Goal: Task Accomplishment & Management: Manage account settings

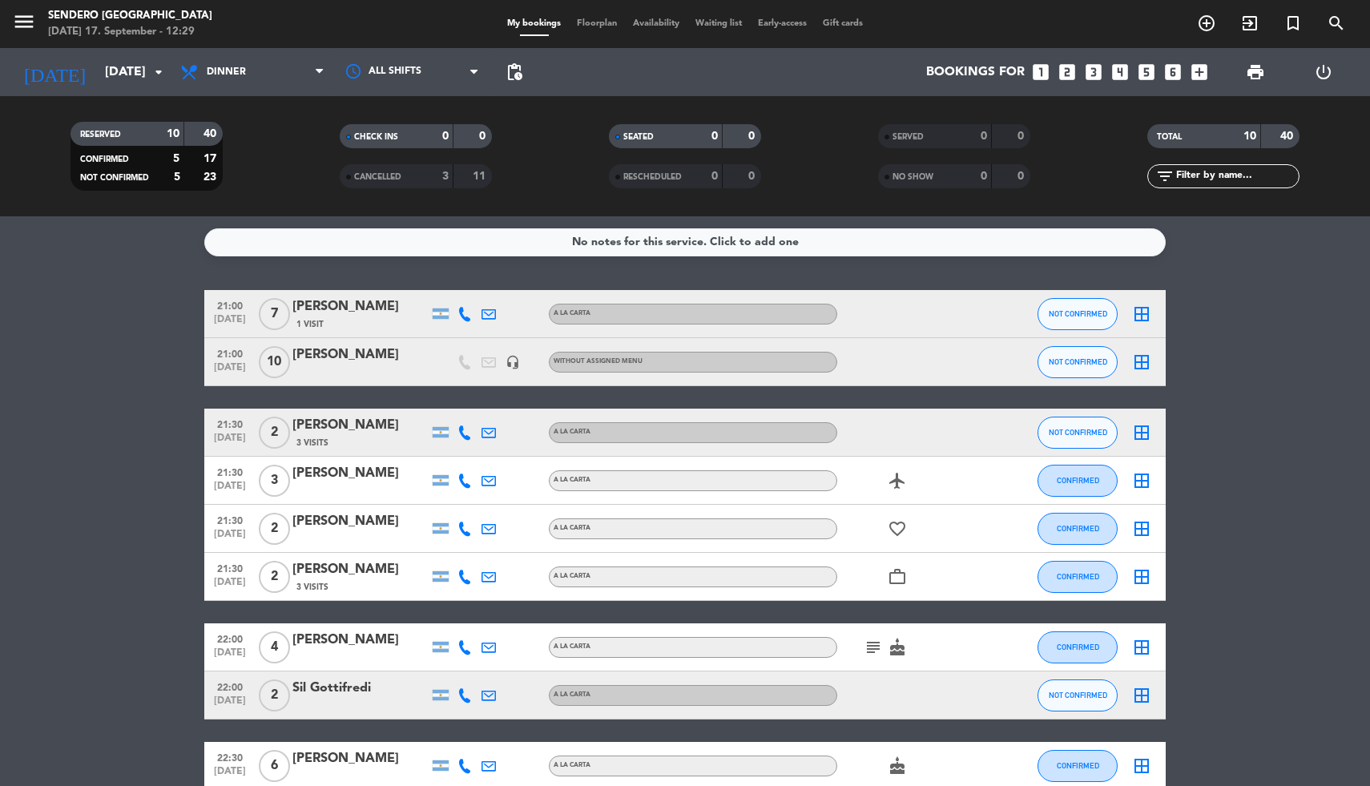
click at [1068, 74] on icon "looks_two" at bounding box center [1067, 72] width 21 height 21
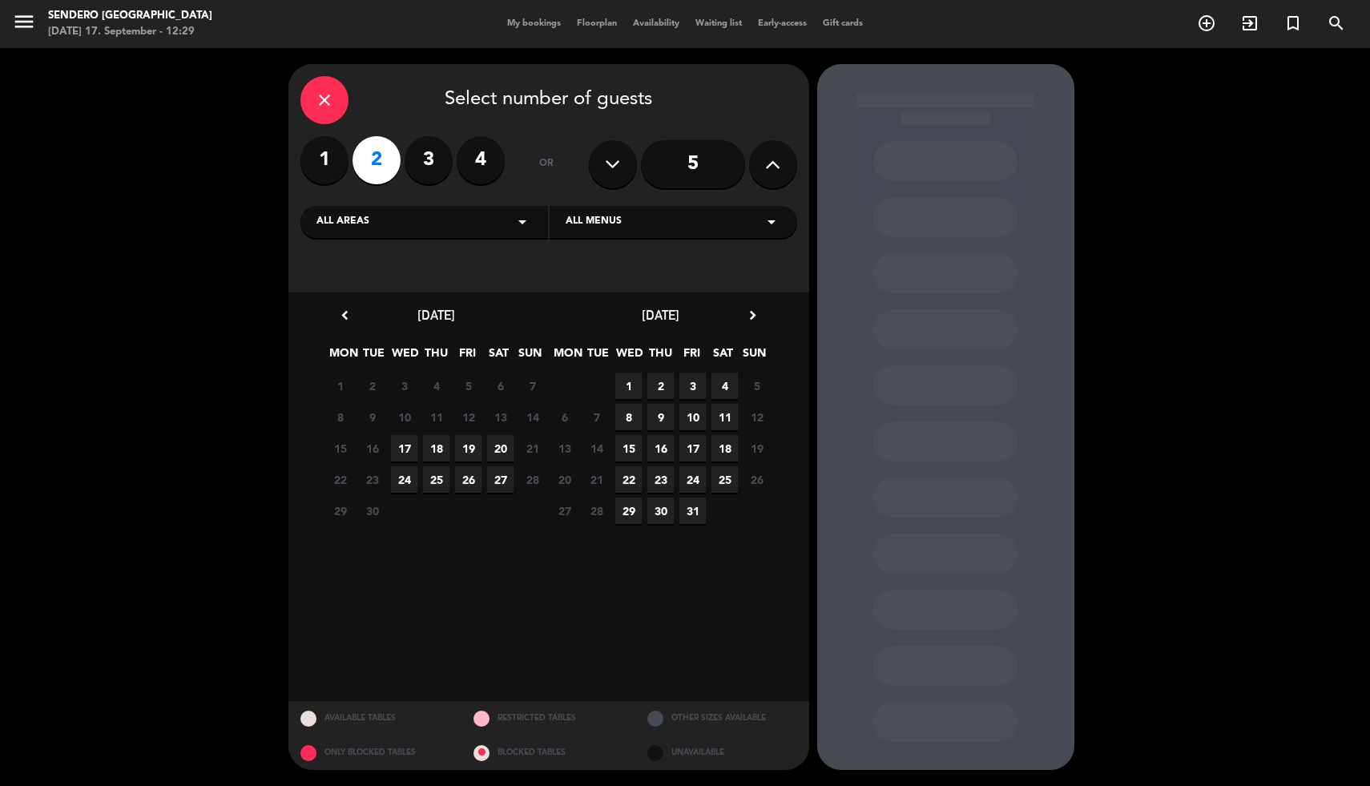
click at [469, 447] on span "19" at bounding box center [468, 448] width 26 height 26
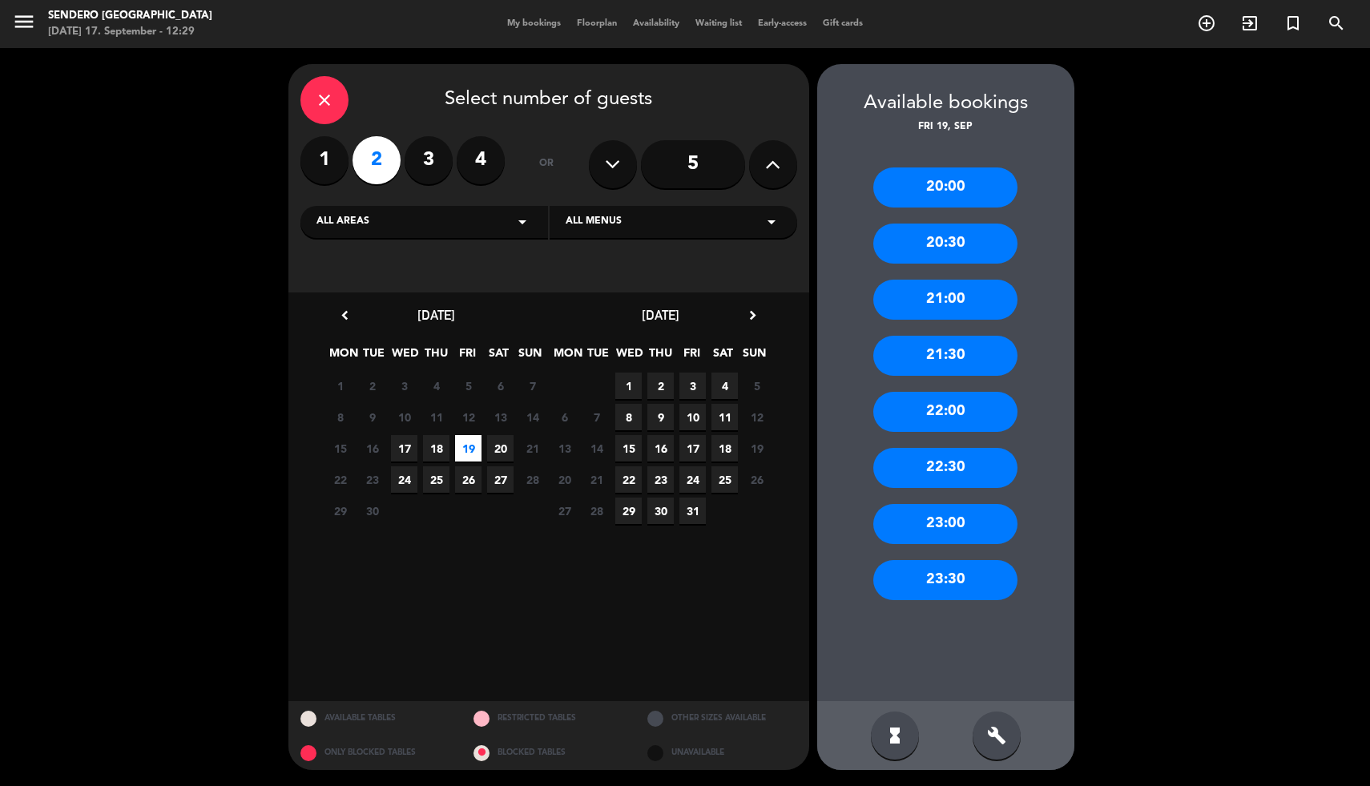
click at [946, 405] on div "22:00" at bounding box center [945, 412] width 144 height 40
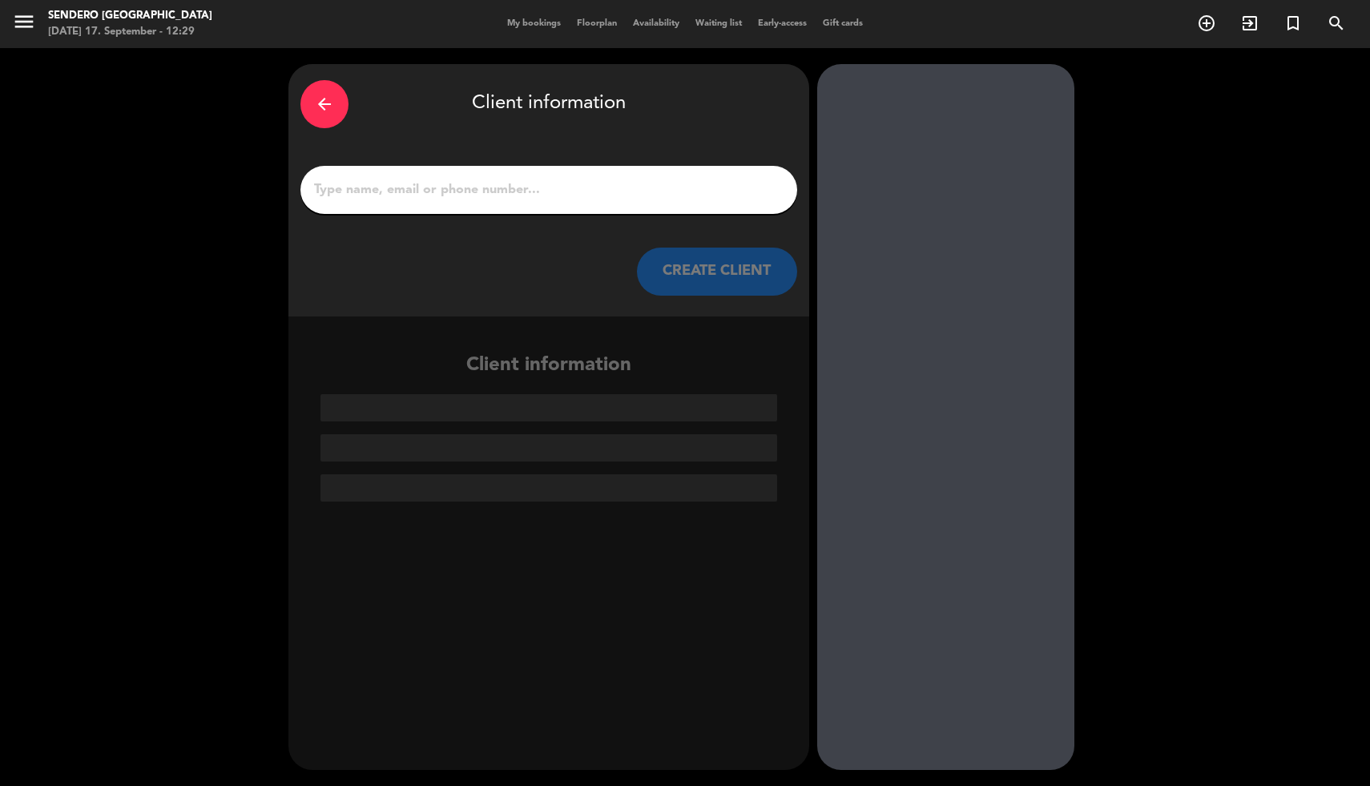
click at [453, 185] on input "1" at bounding box center [548, 190] width 473 height 22
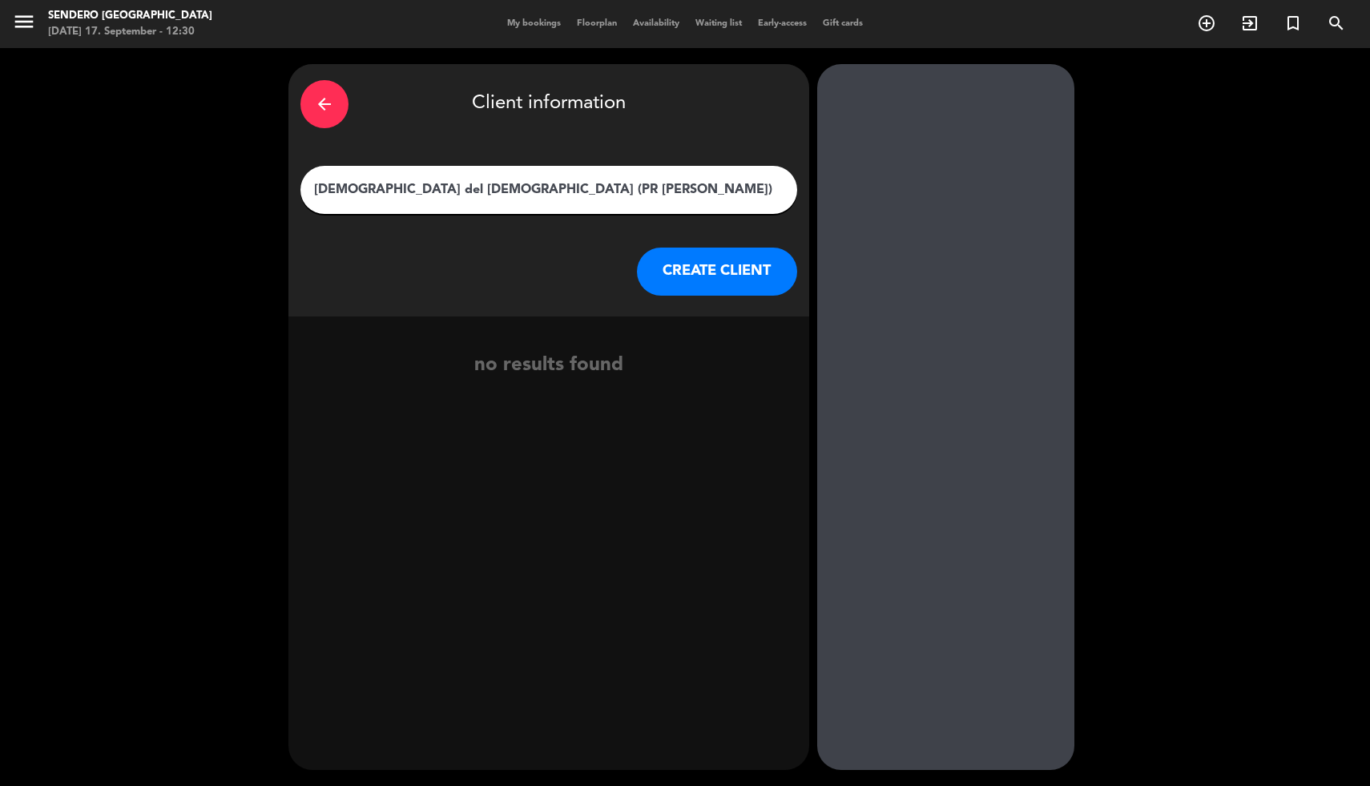
type input "[DEMOGRAPHIC_DATA] del [DEMOGRAPHIC_DATA] (PR [PERSON_NAME])"
click at [711, 281] on button "CREATE CLIENT" at bounding box center [717, 272] width 160 height 48
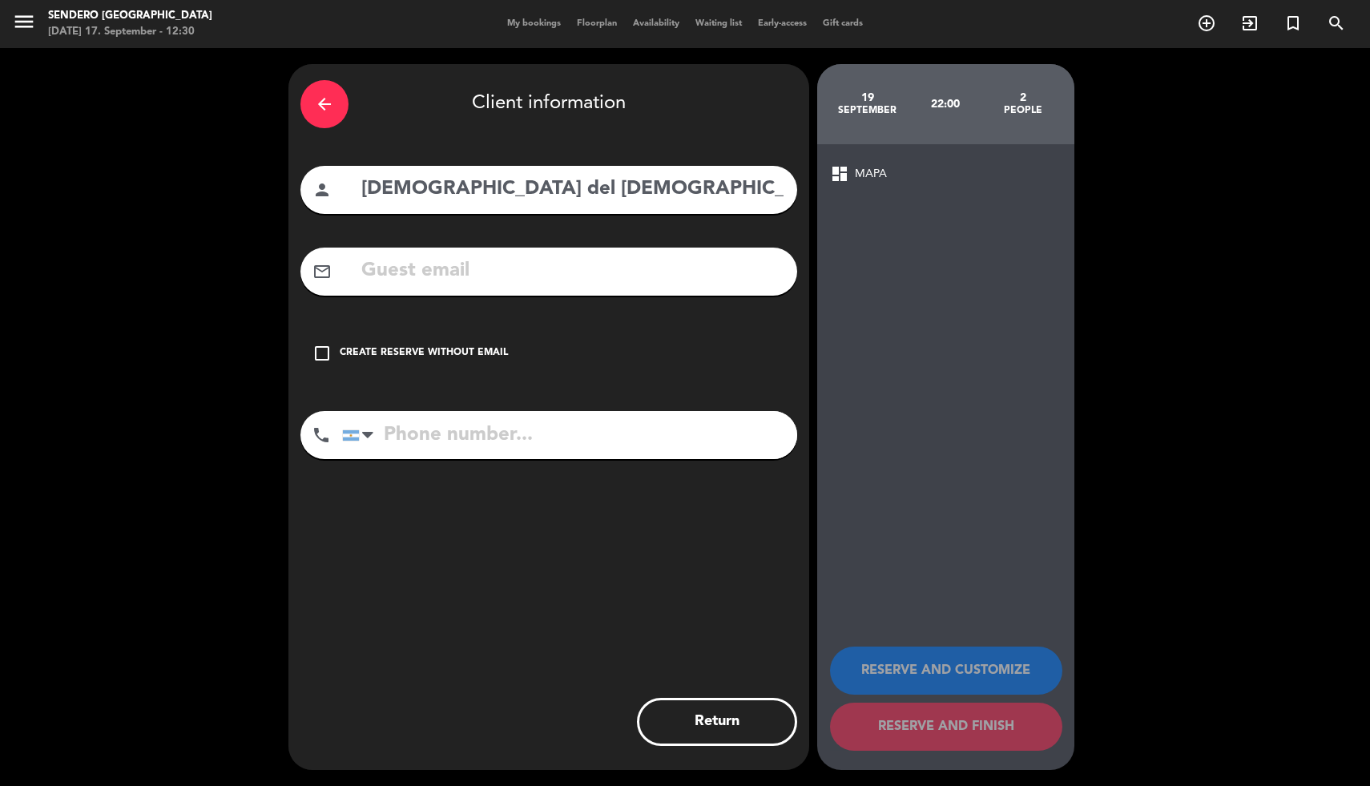
click at [396, 354] on div "Create reserve without email" at bounding box center [424, 353] width 168 height 16
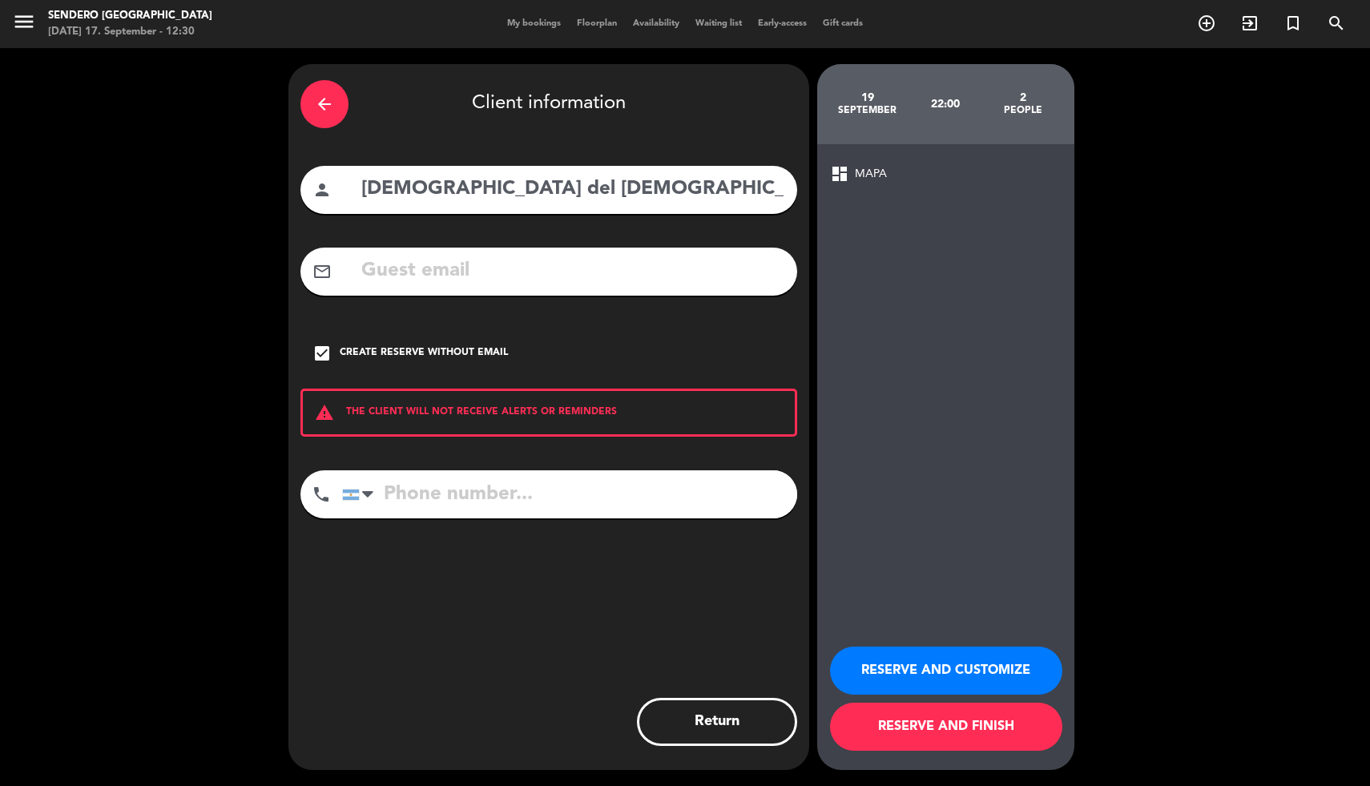
click at [930, 724] on button "RESERVE AND FINISH" at bounding box center [946, 727] width 232 height 48
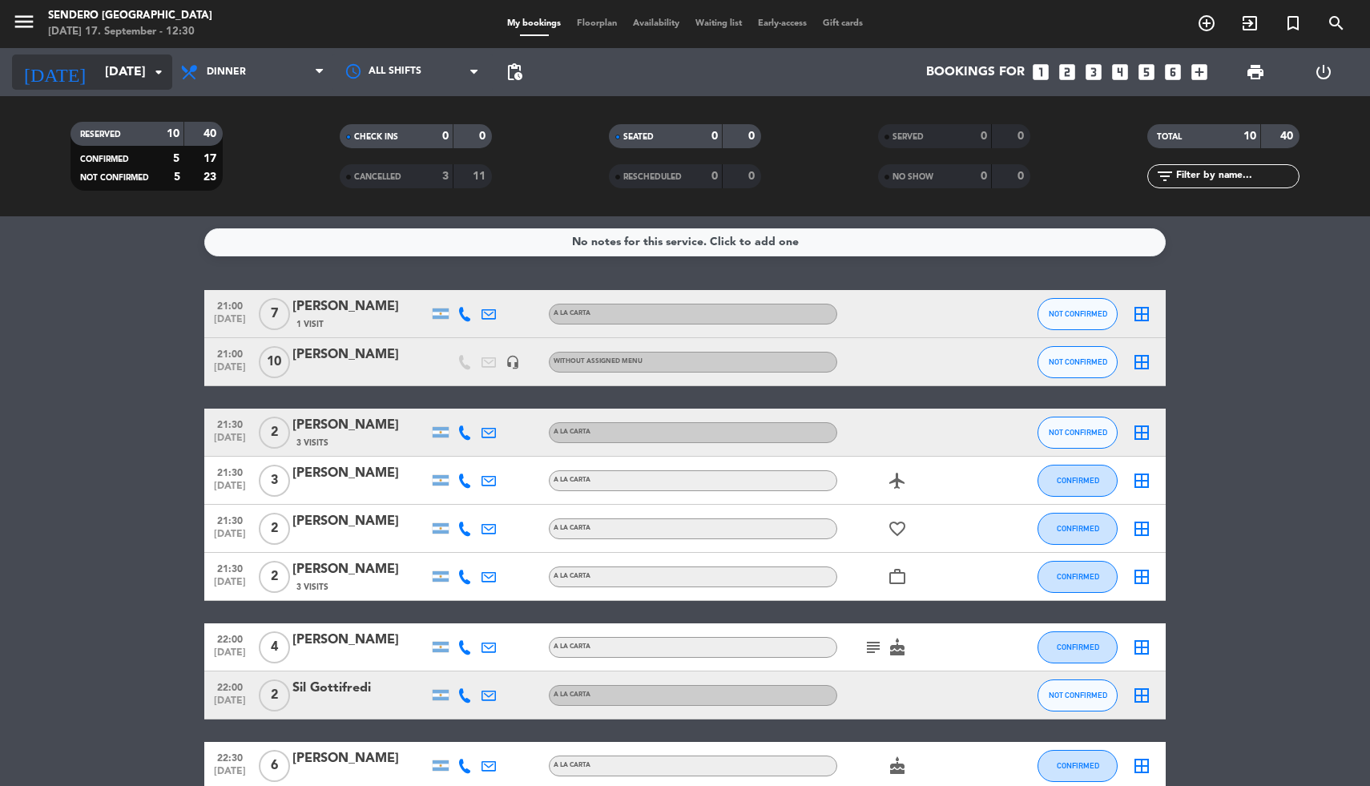
click at [156, 73] on icon "arrow_drop_down" at bounding box center [158, 71] width 19 height 19
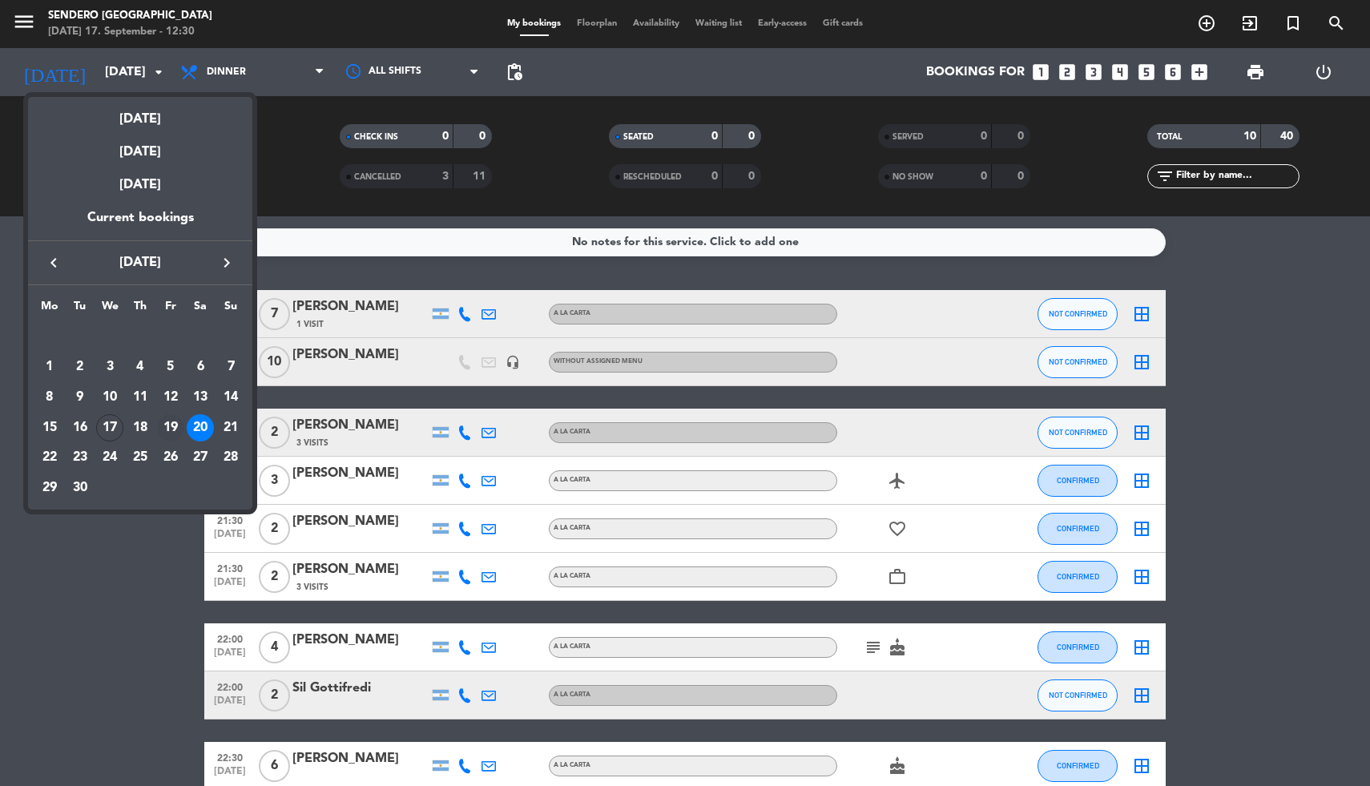
click at [171, 422] on div "19" at bounding box center [170, 427] width 27 height 27
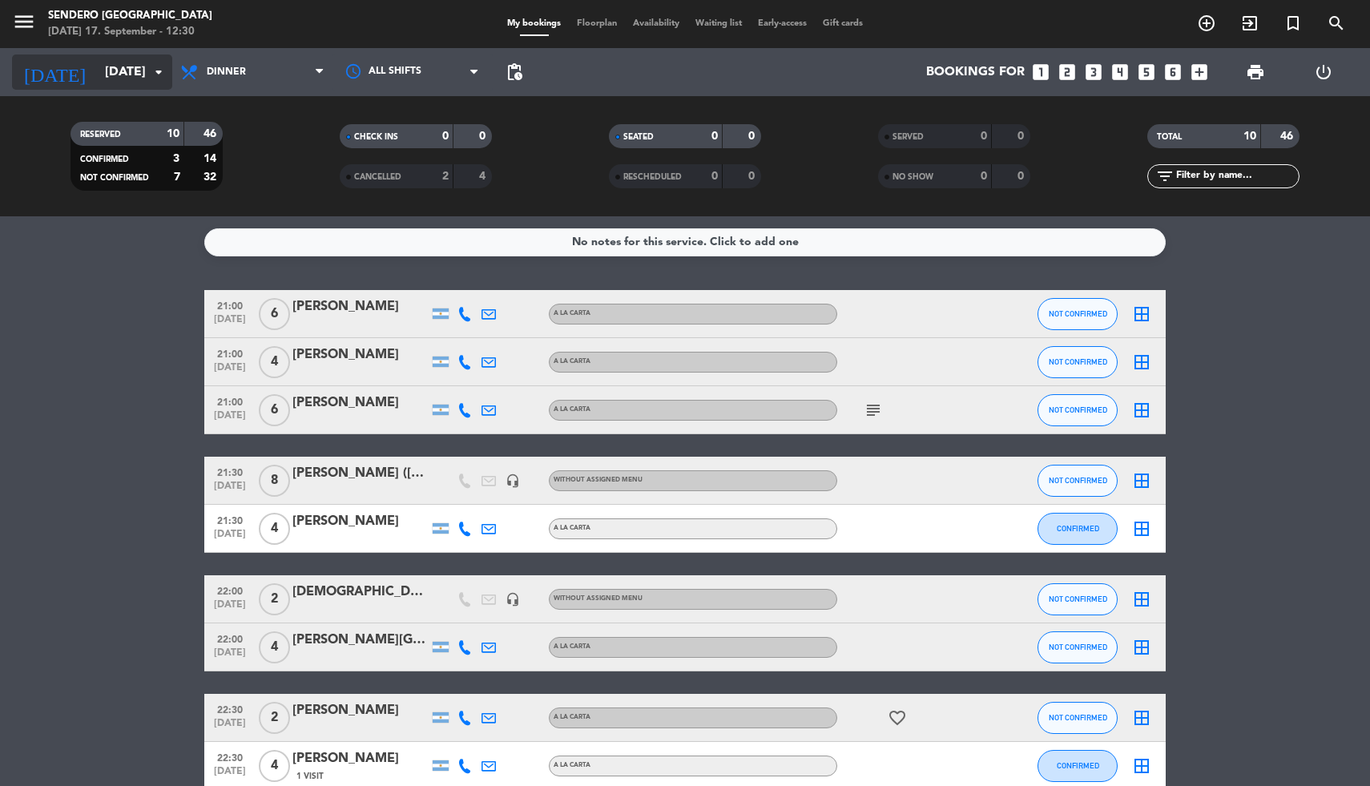
click at [151, 70] on icon "arrow_drop_down" at bounding box center [158, 71] width 19 height 19
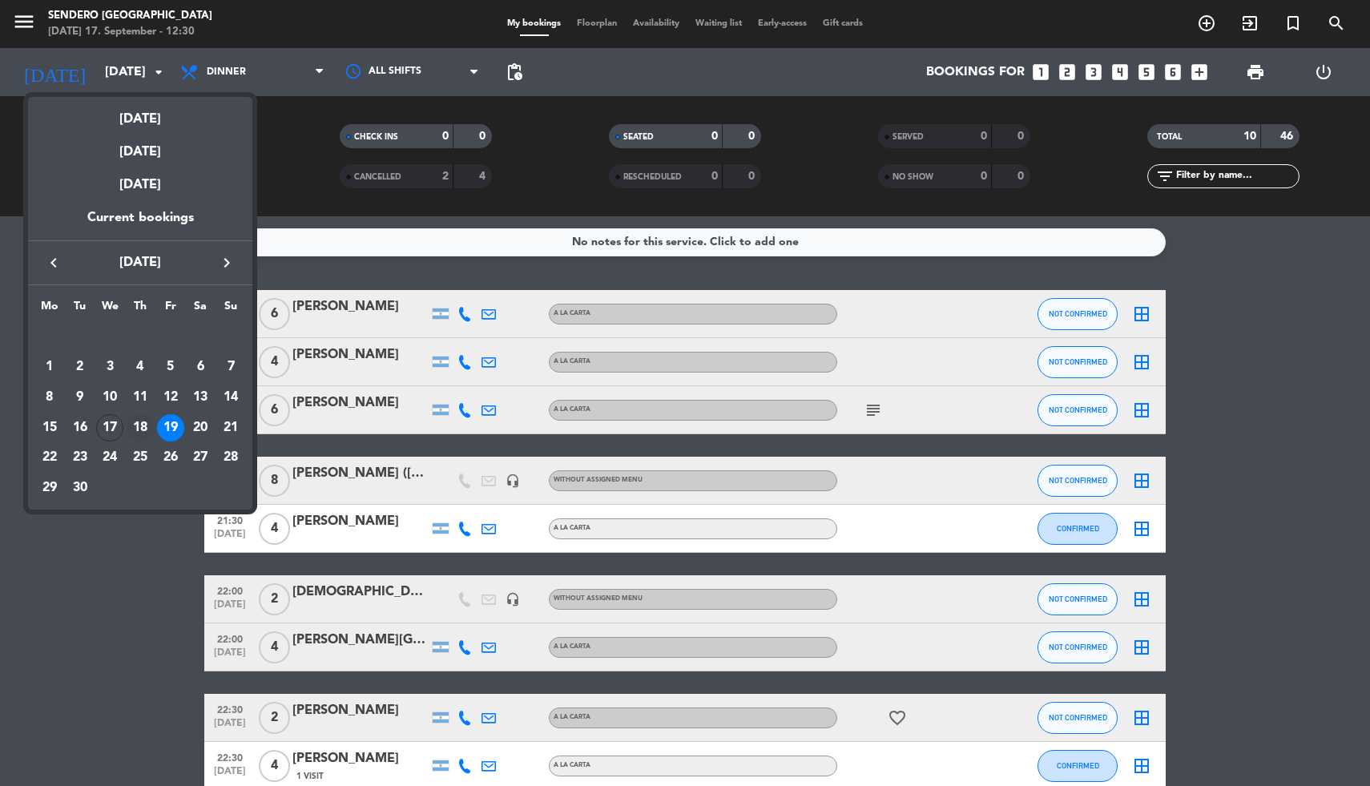
click at [139, 425] on div "18" at bounding box center [140, 427] width 27 height 27
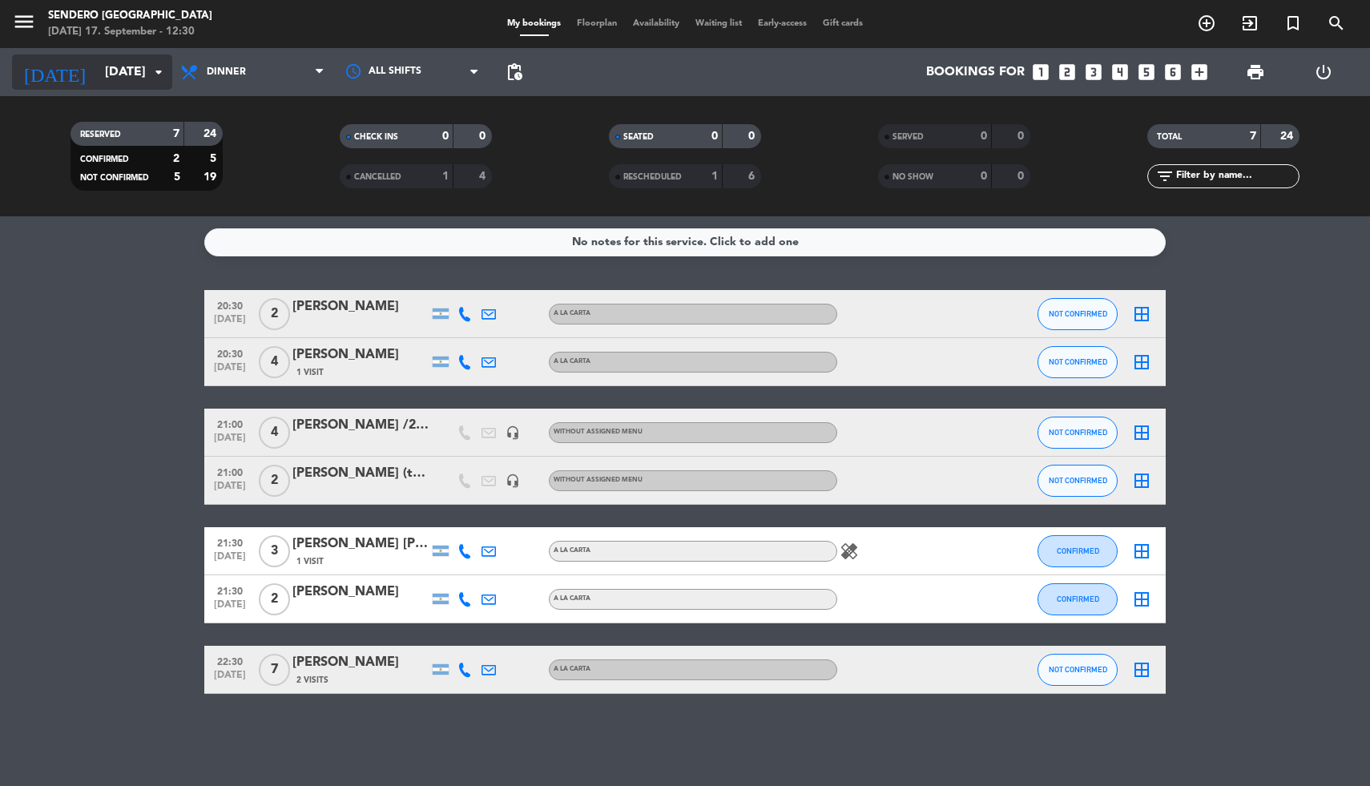
click at [155, 73] on icon "arrow_drop_down" at bounding box center [158, 71] width 19 height 19
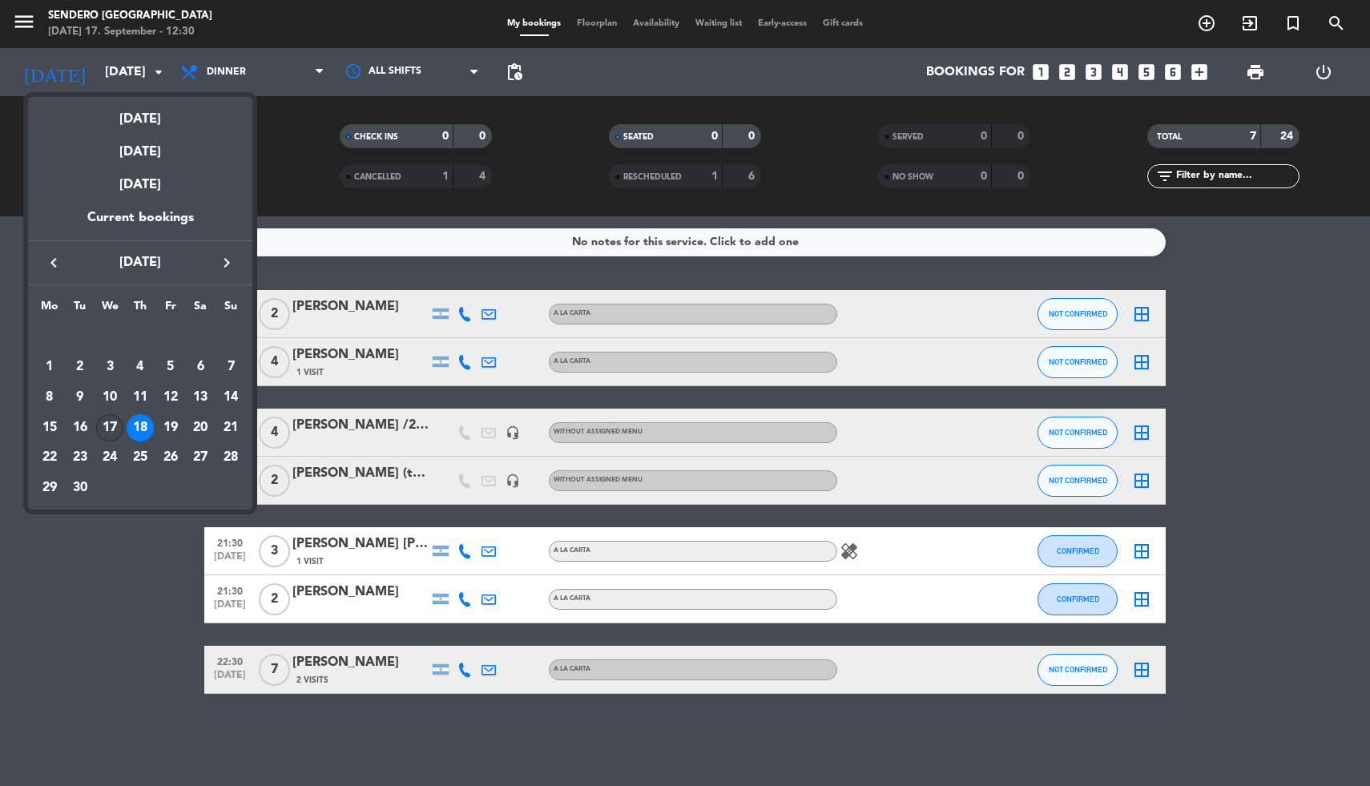
click at [99, 431] on div "17" at bounding box center [109, 427] width 27 height 27
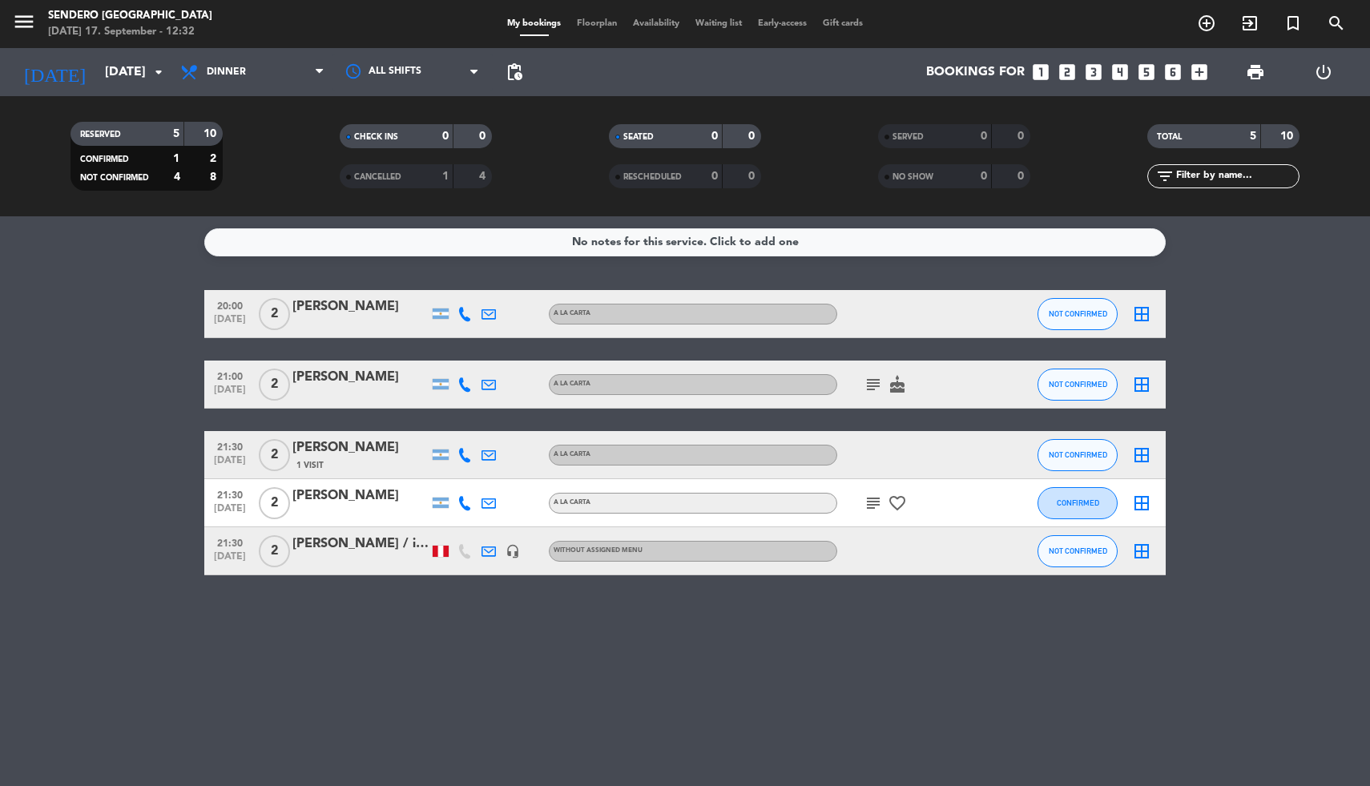
click at [160, 51] on div "[DATE] [DATE] arrow_drop_down" at bounding box center [92, 72] width 160 height 48
click at [159, 66] on icon "arrow_drop_down" at bounding box center [158, 71] width 19 height 19
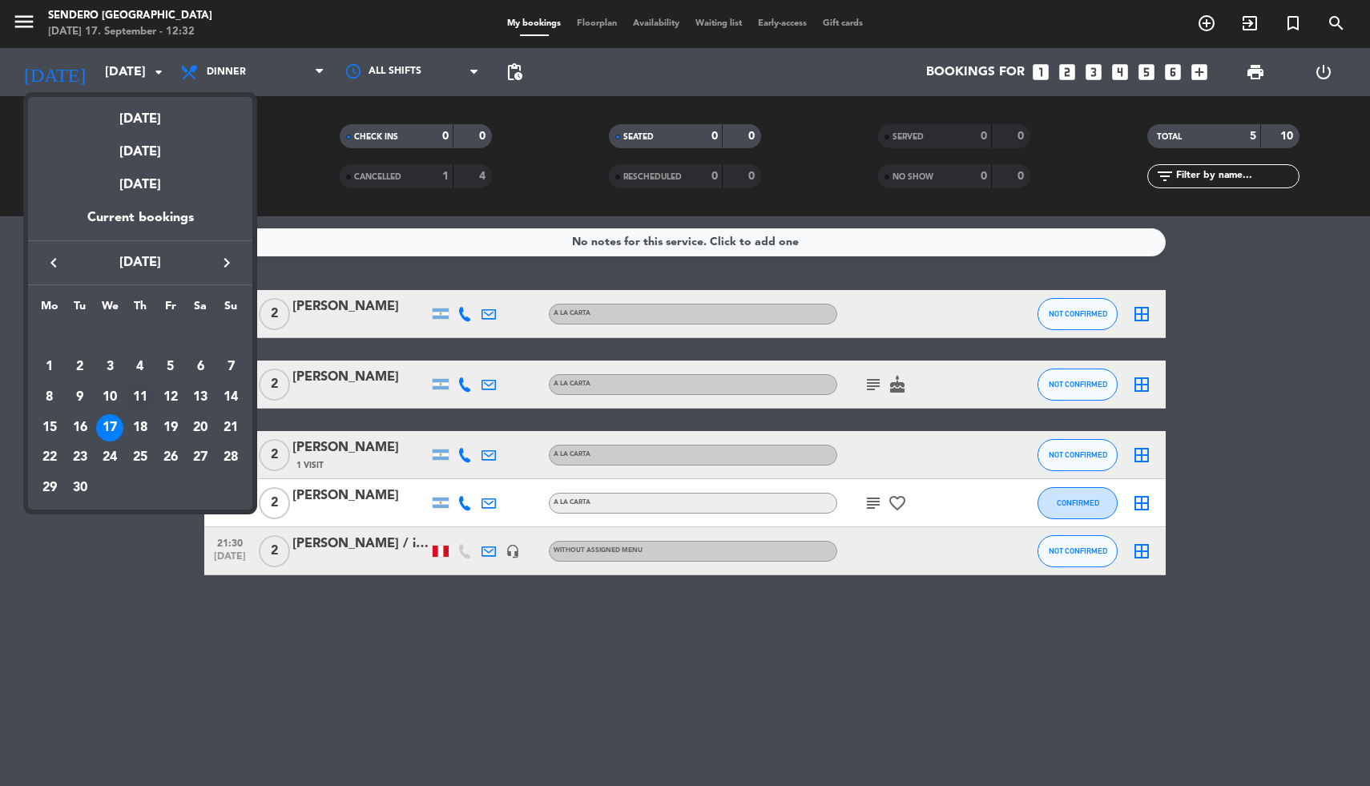
click at [138, 393] on div "11" at bounding box center [140, 397] width 27 height 27
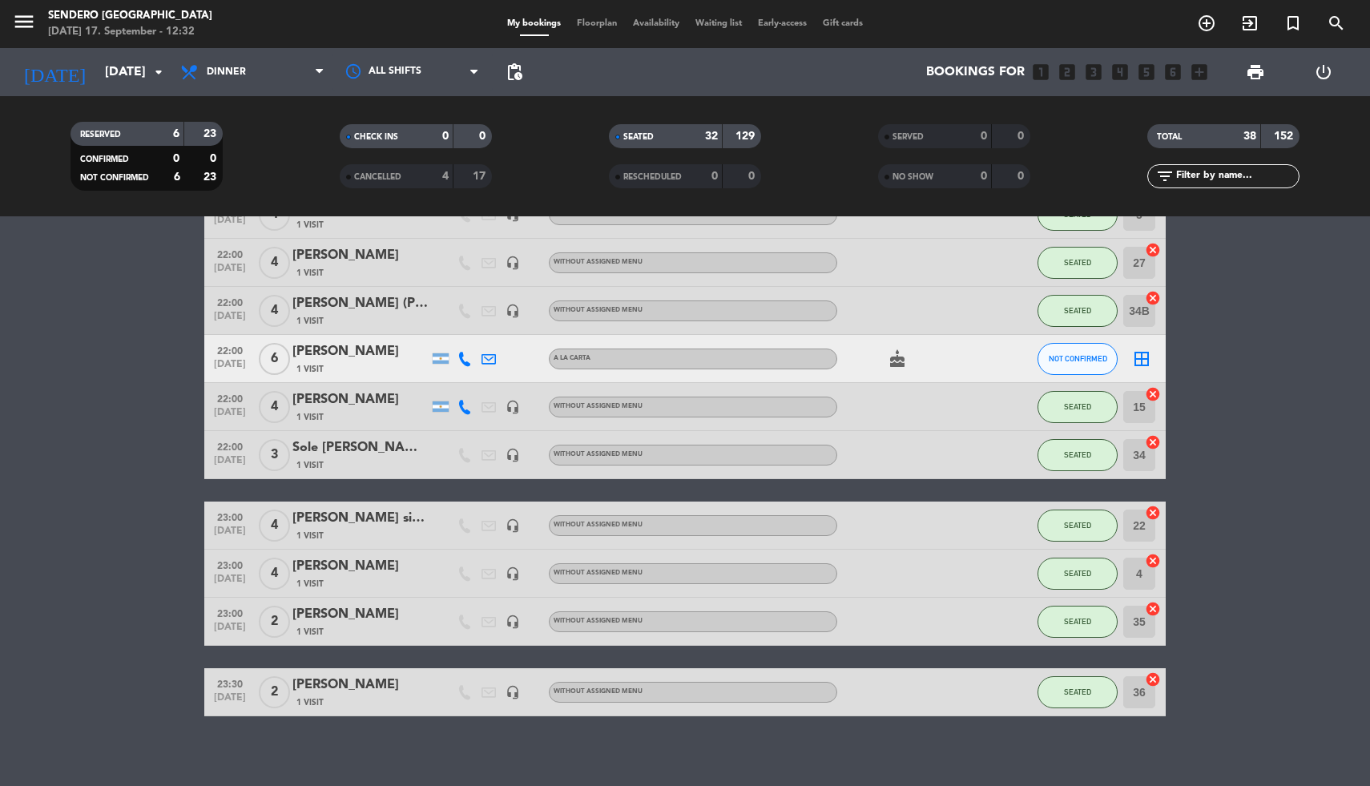
scroll to position [1545, 0]
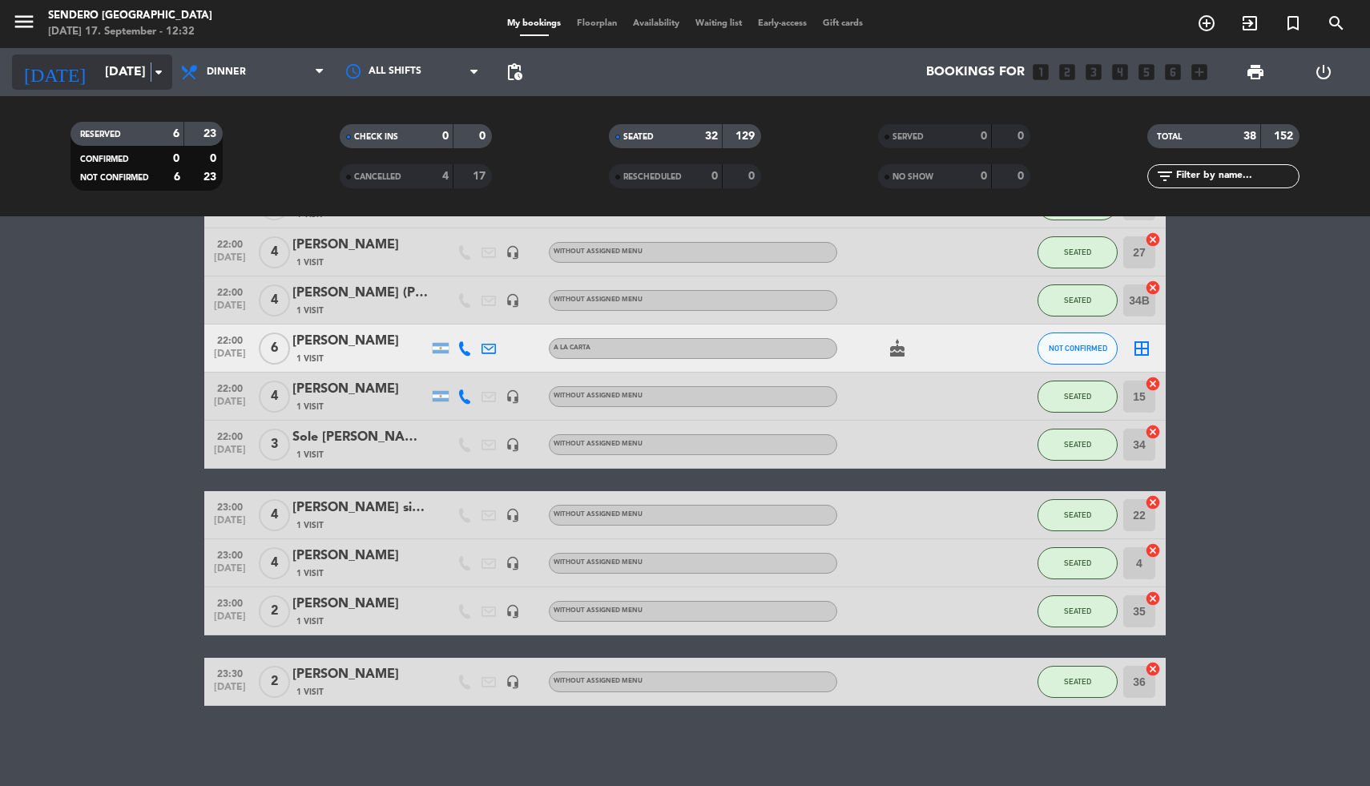
click at [151, 73] on icon "arrow_drop_down" at bounding box center [158, 71] width 19 height 19
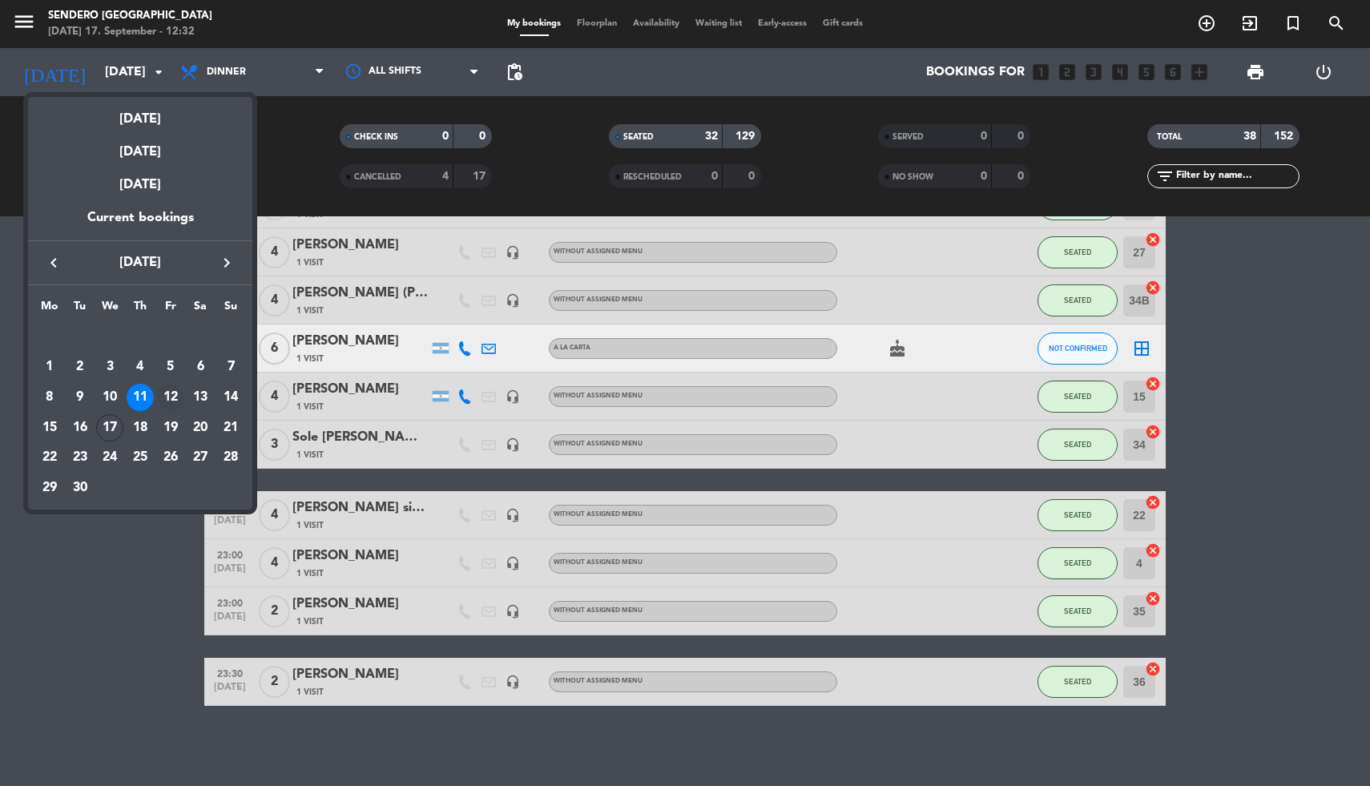
click at [175, 398] on div "12" at bounding box center [170, 397] width 27 height 27
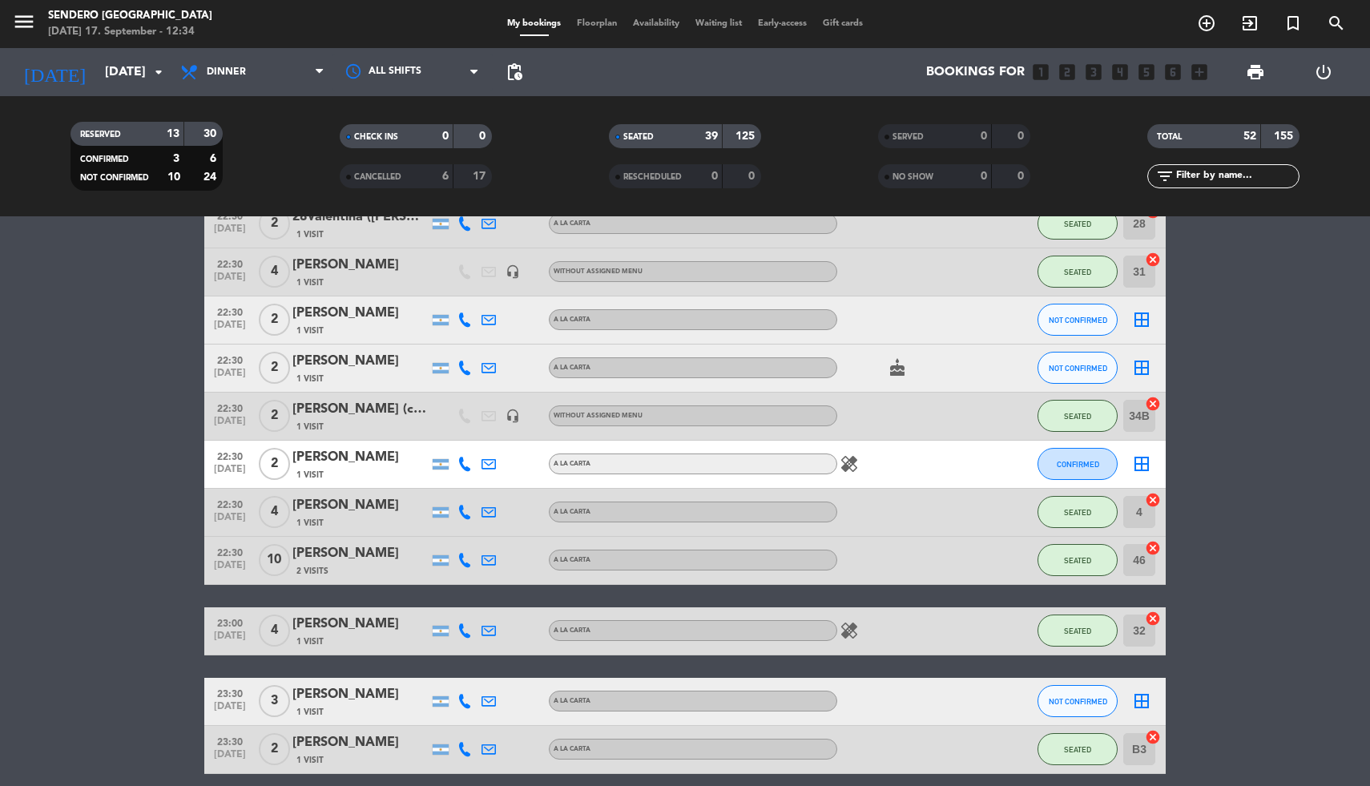
scroll to position [2384, 0]
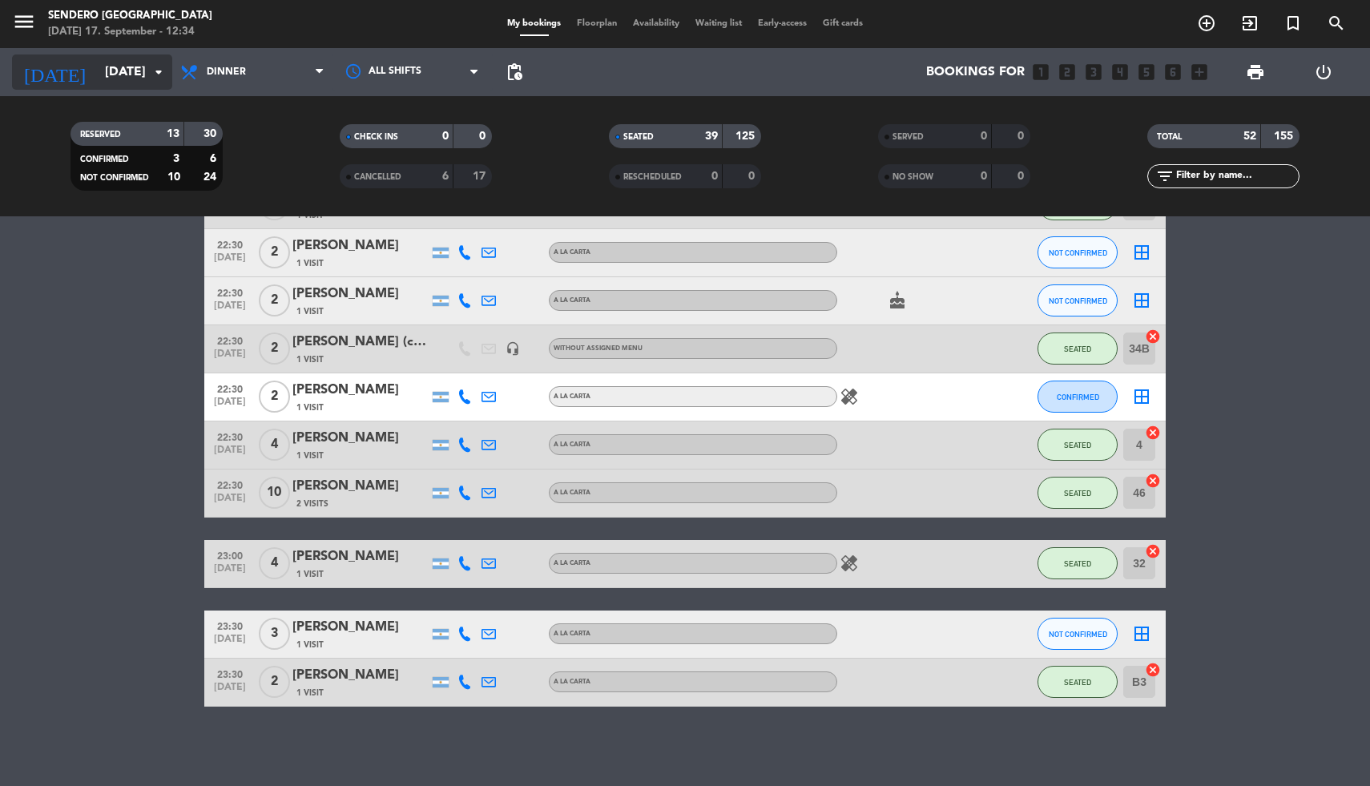
click at [154, 73] on icon "arrow_drop_down" at bounding box center [158, 71] width 19 height 19
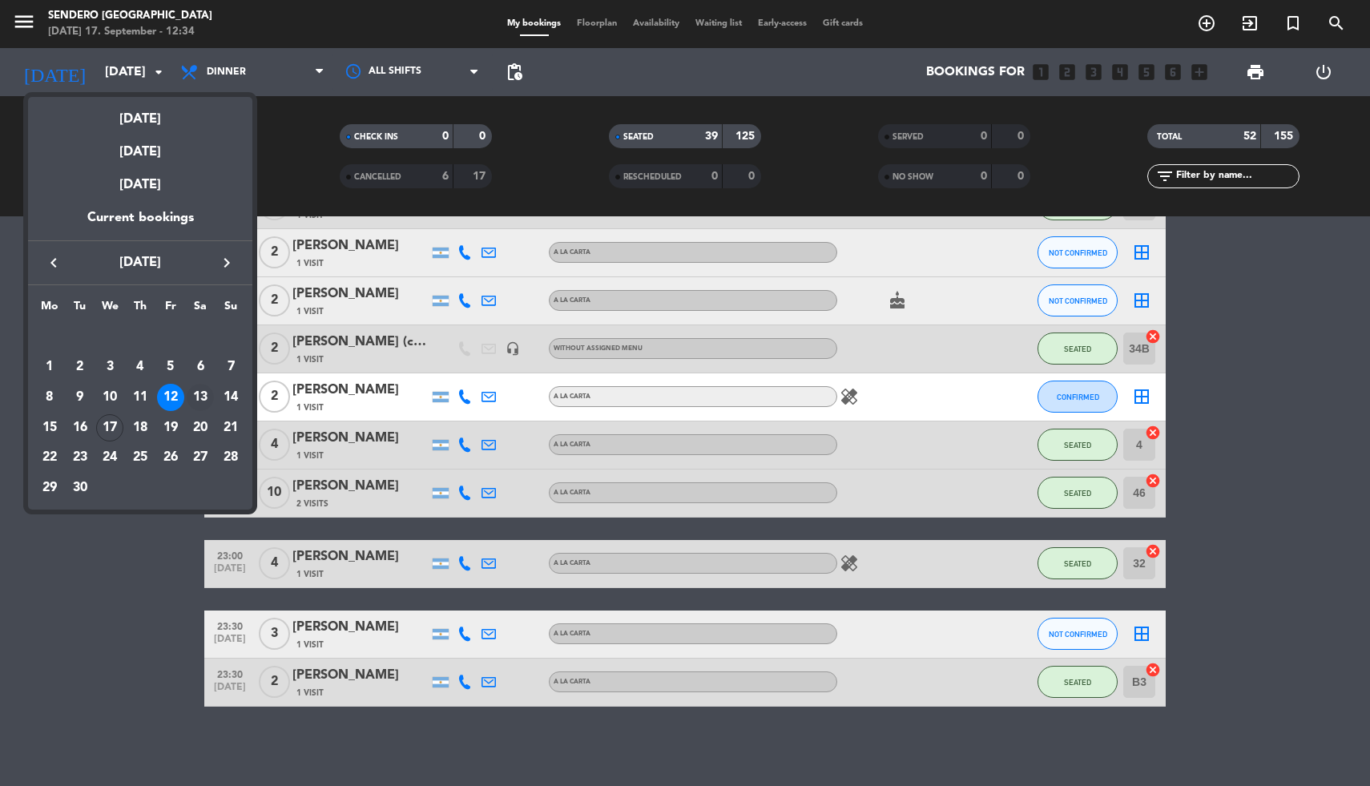
click at [196, 395] on div "13" at bounding box center [200, 397] width 27 height 27
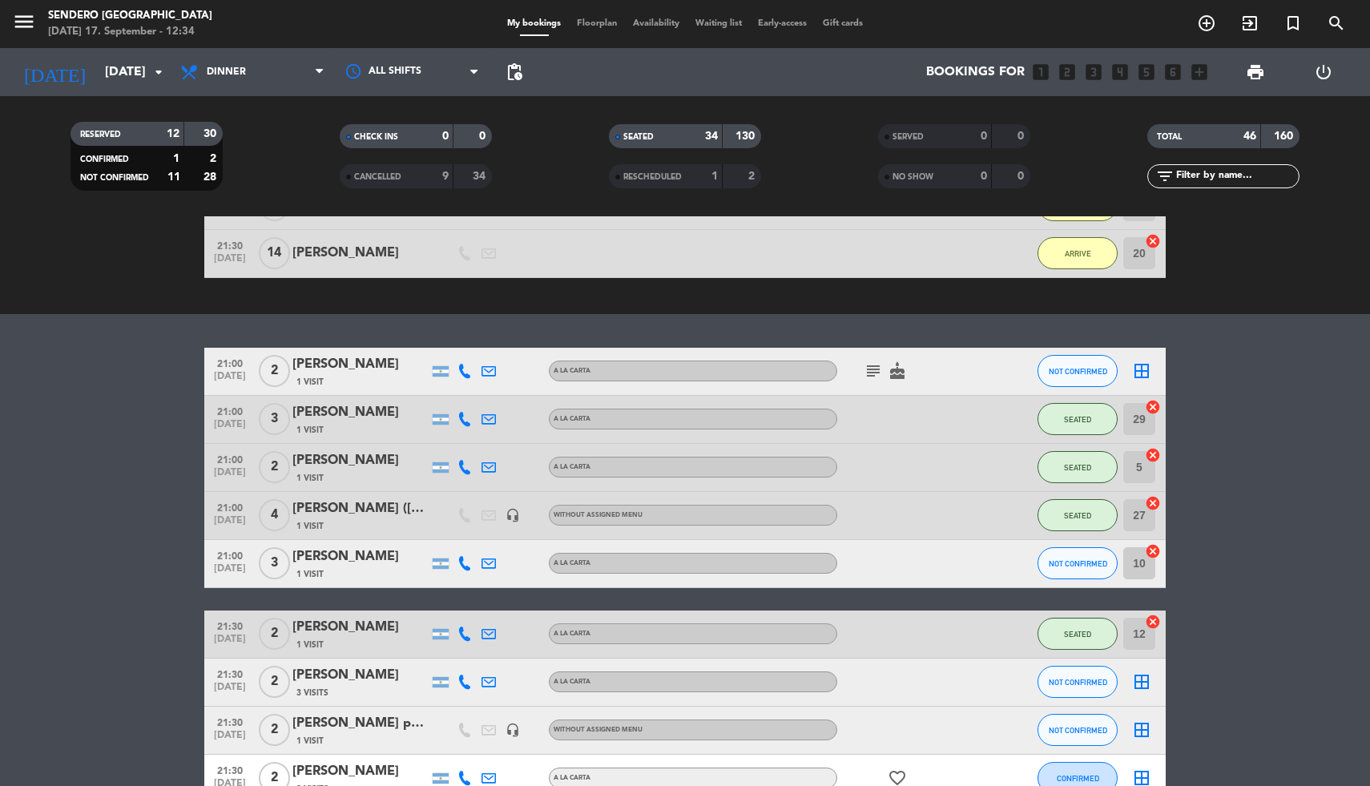
scroll to position [762, 0]
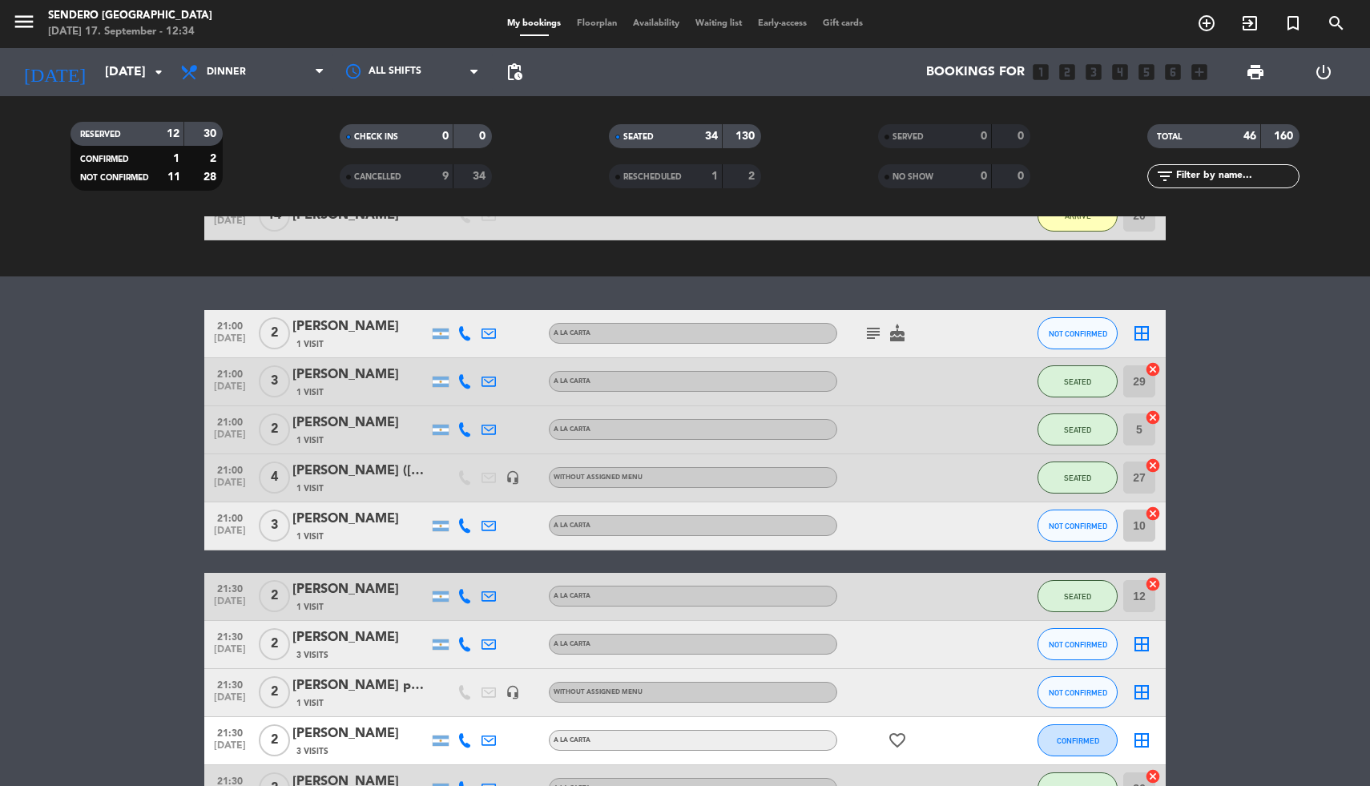
click at [363, 370] on div "[PERSON_NAME]" at bounding box center [360, 375] width 136 height 21
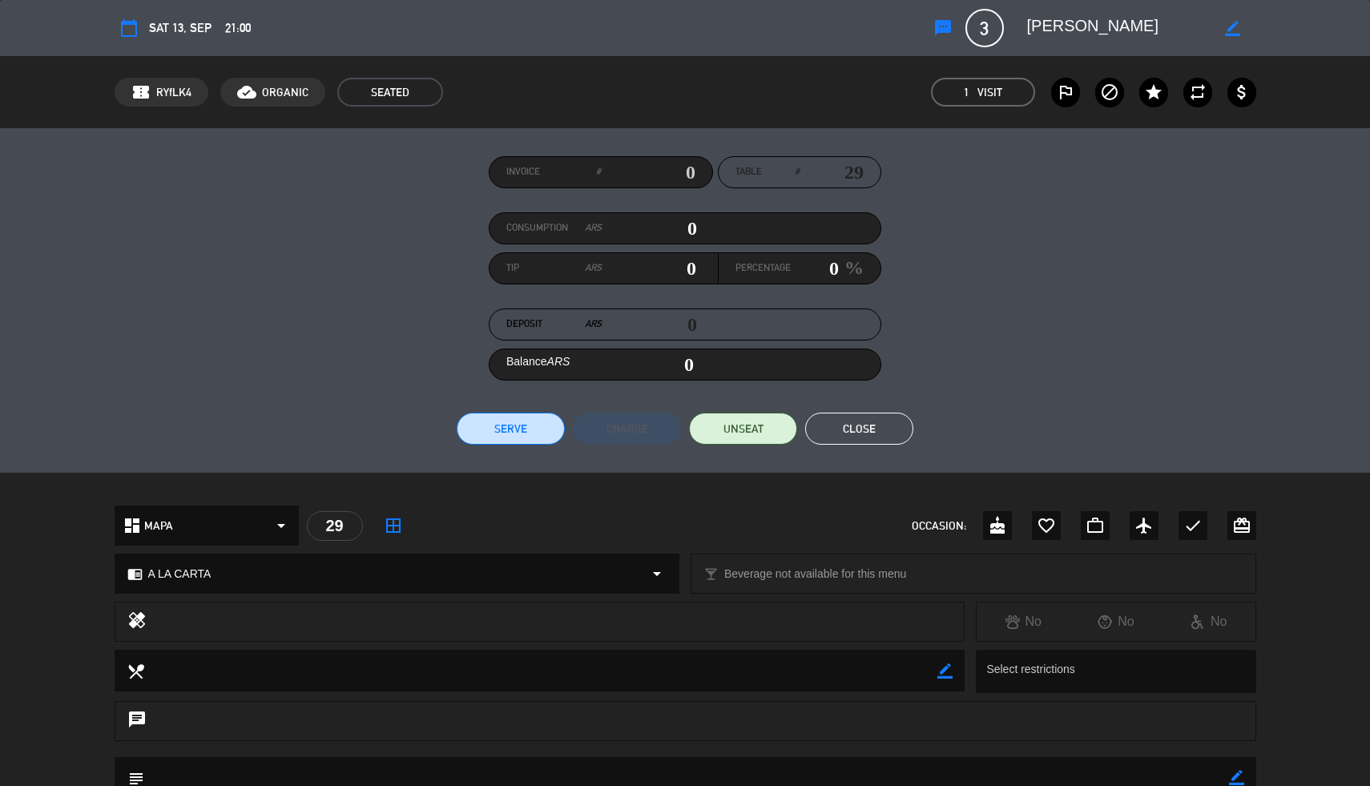
click at [861, 430] on button "Close" at bounding box center [859, 429] width 108 height 32
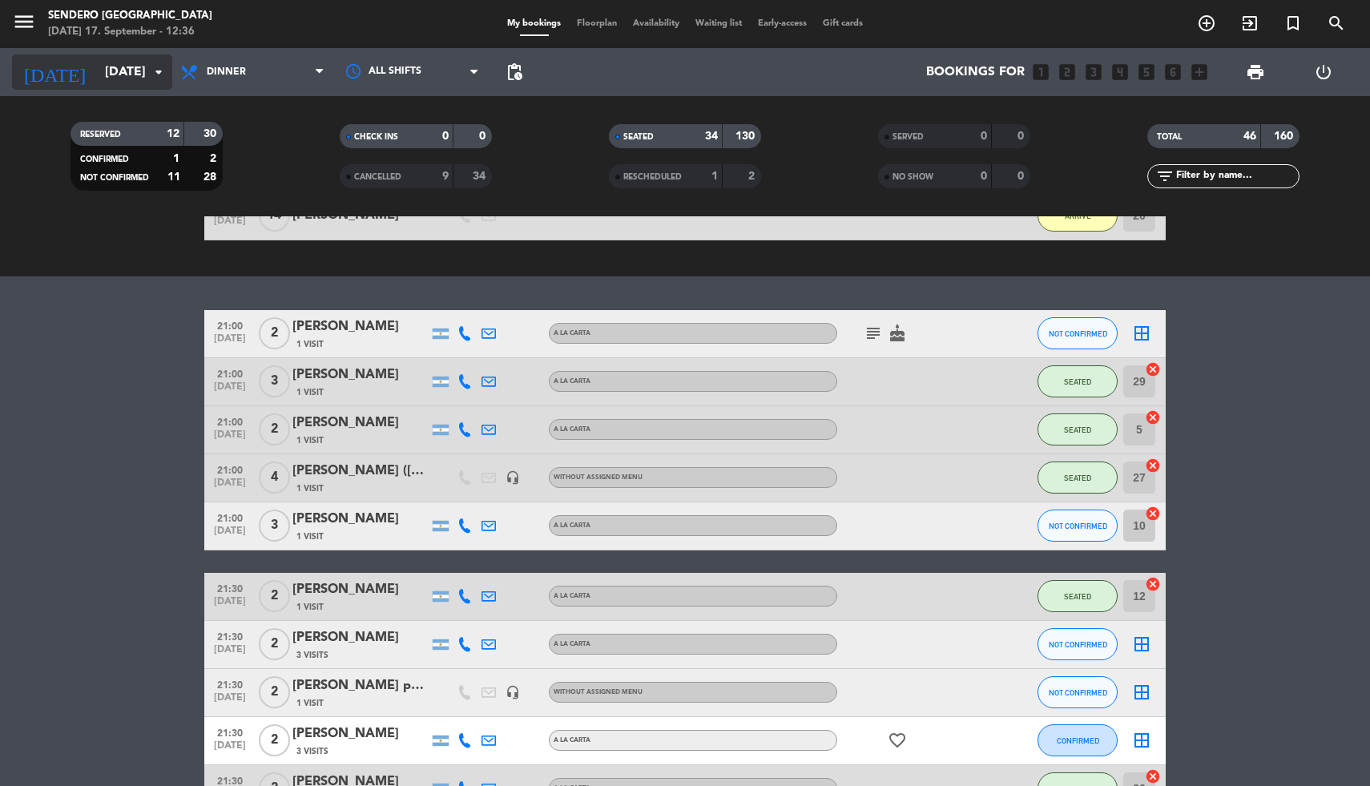
click at [157, 62] on icon "arrow_drop_down" at bounding box center [158, 71] width 19 height 19
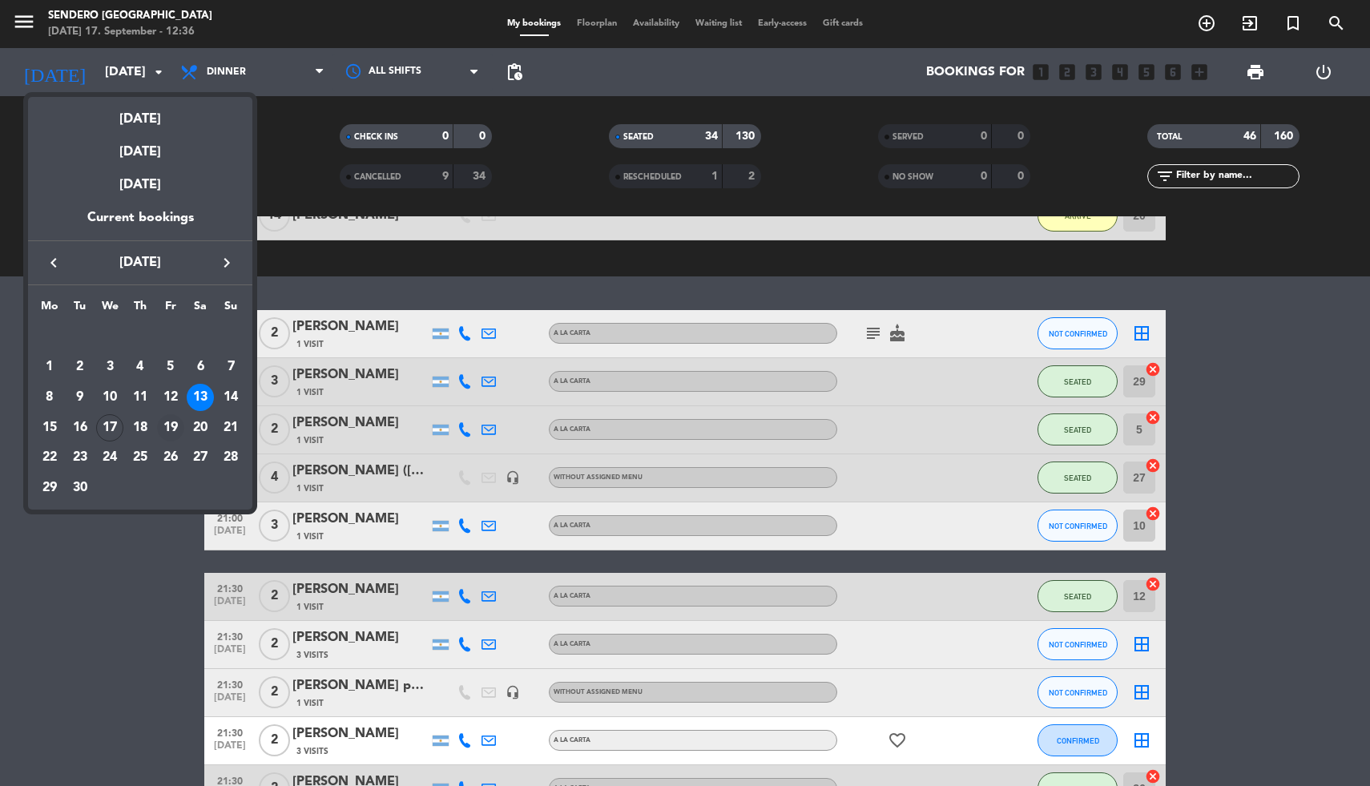
click at [173, 432] on div "19" at bounding box center [170, 427] width 27 height 27
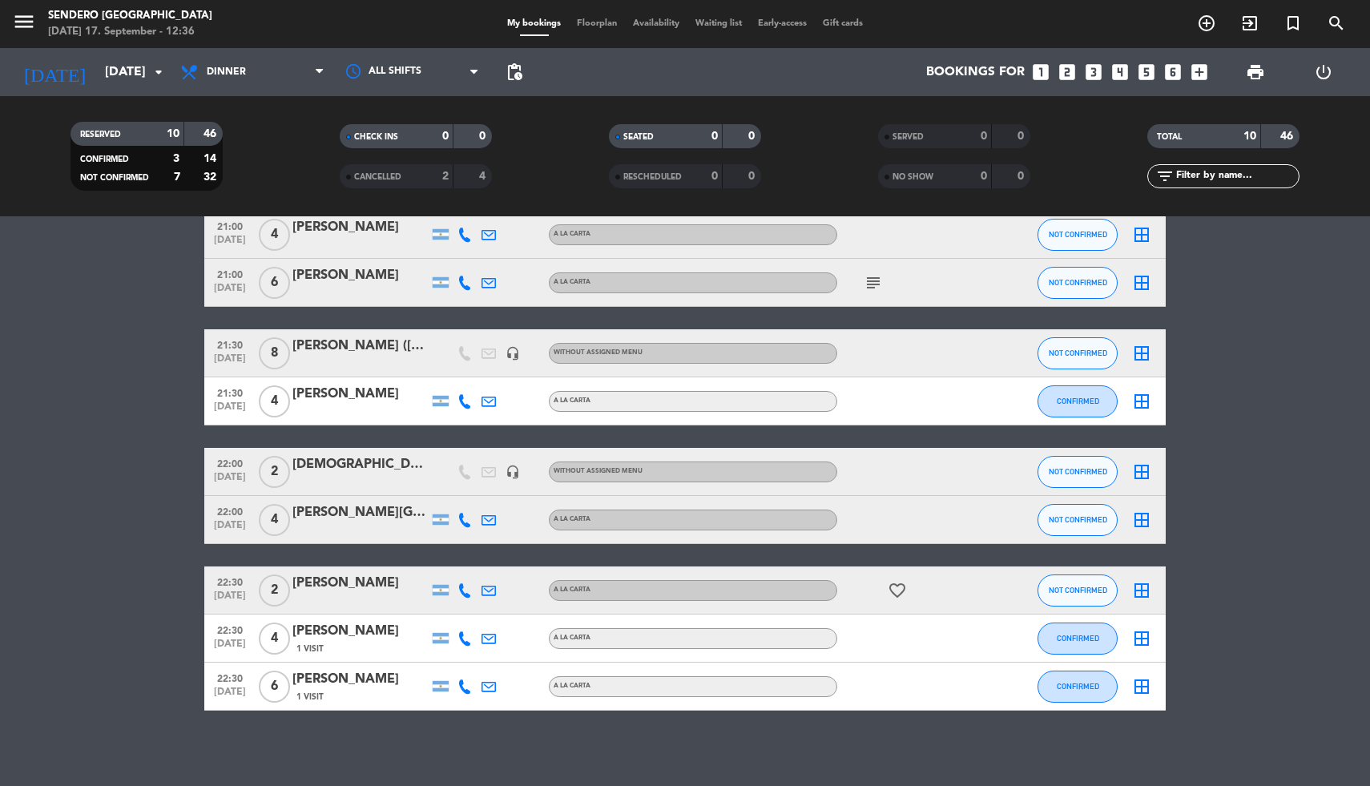
scroll to position [132, 0]
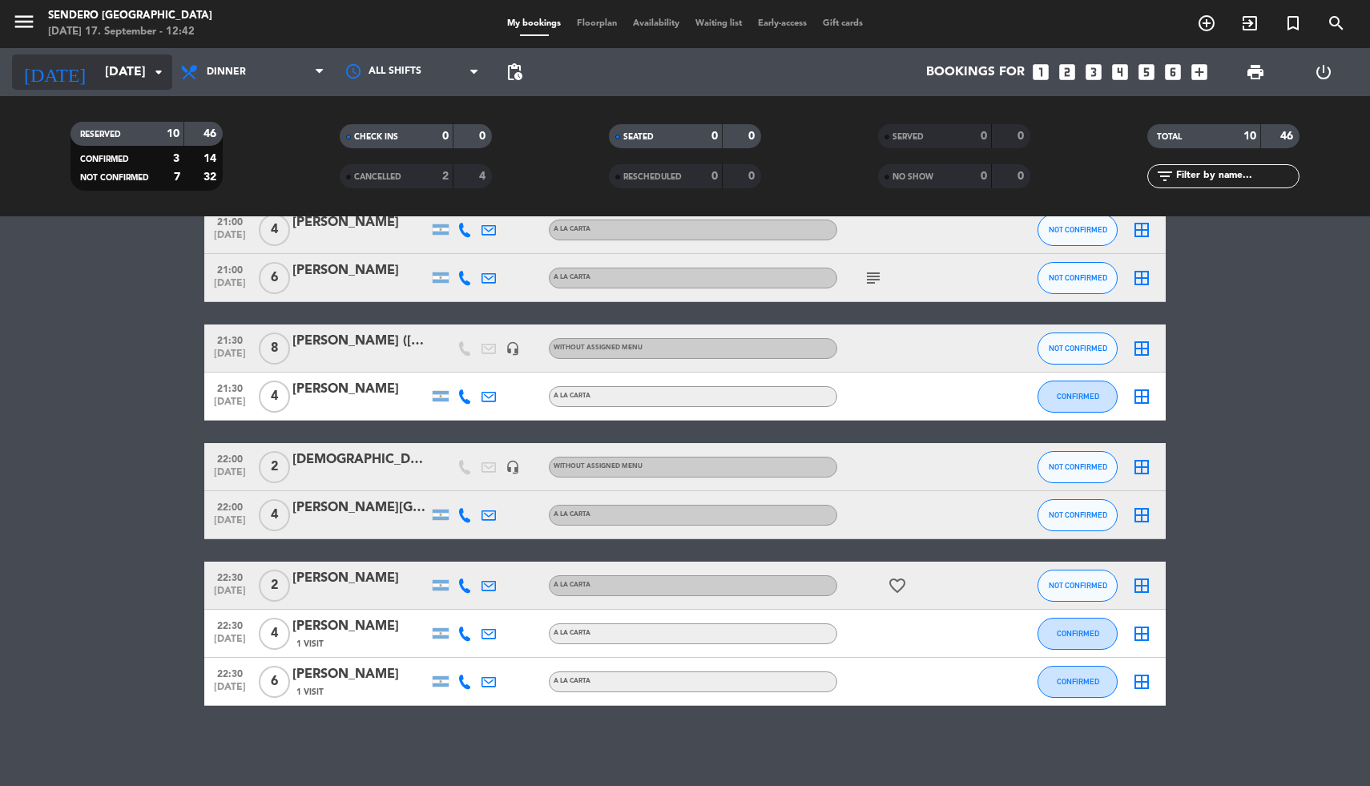
click at [141, 75] on input "[DATE]" at bounding box center [181, 72] width 169 height 31
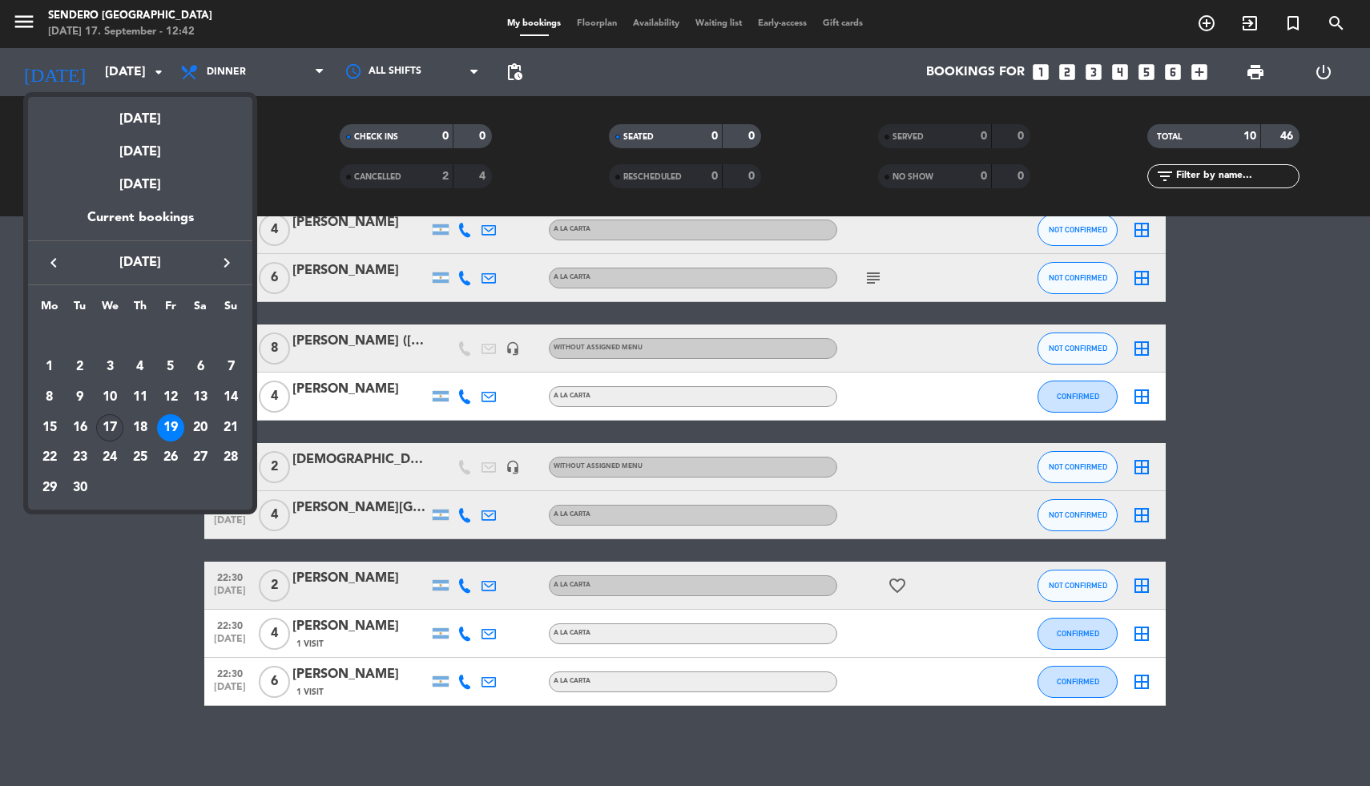
click at [110, 431] on div "17" at bounding box center [109, 427] width 27 height 27
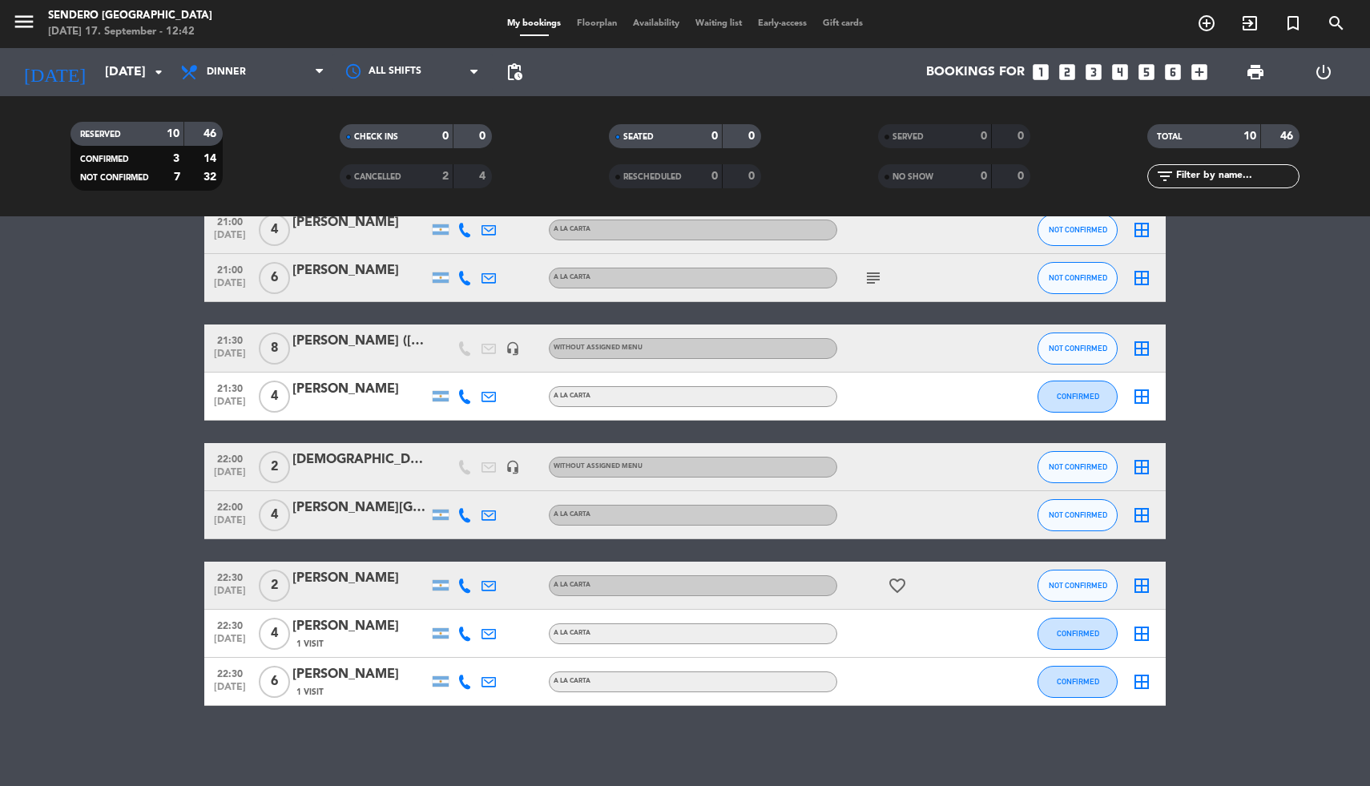
type input "[DATE]"
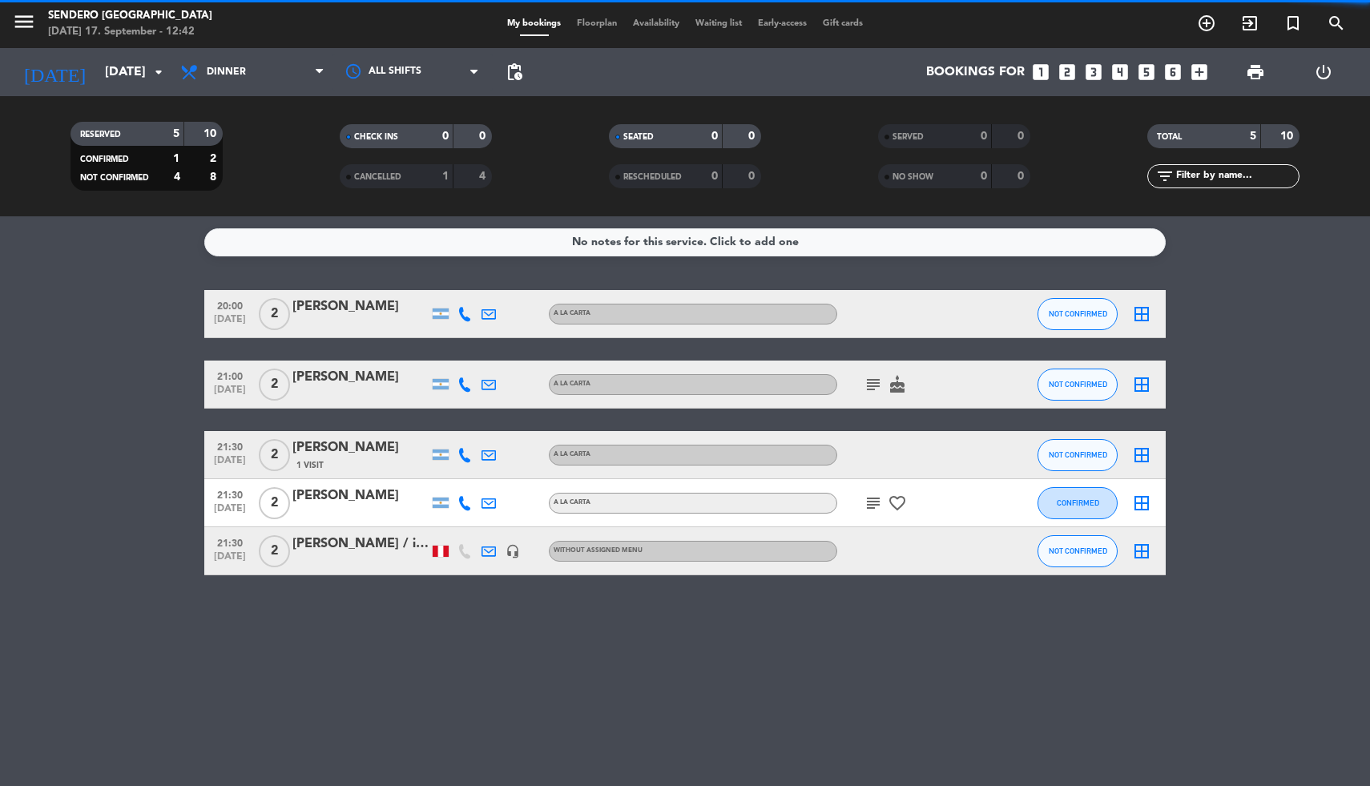
scroll to position [0, 0]
